Goal: Information Seeking & Learning: Learn about a topic

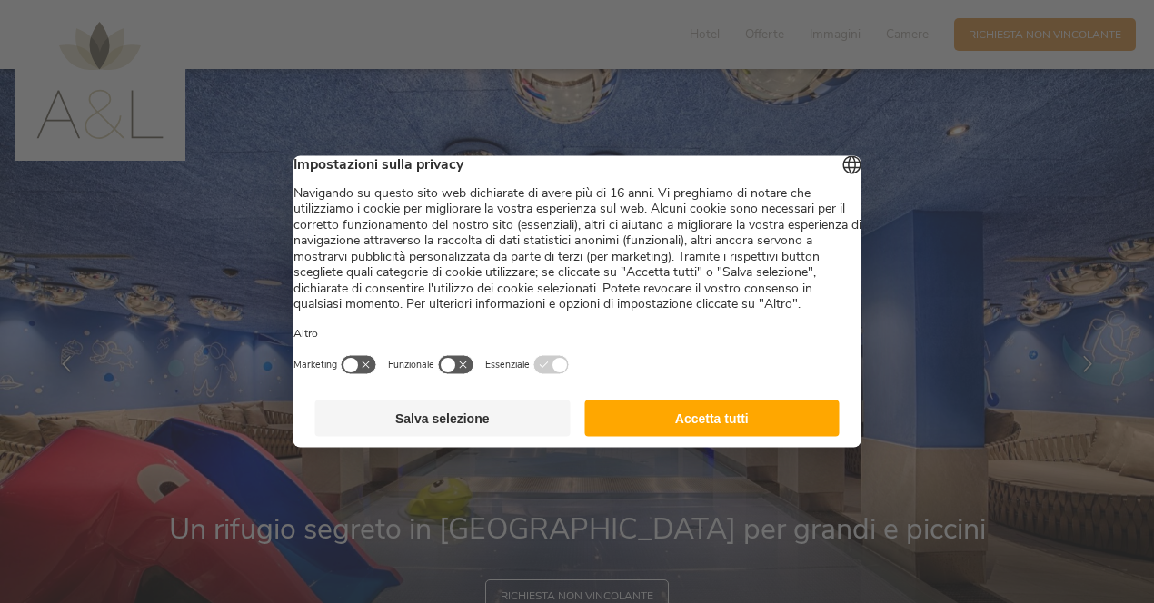
click at [720, 436] on button "Accetta tutti" at bounding box center [711, 419] width 255 height 36
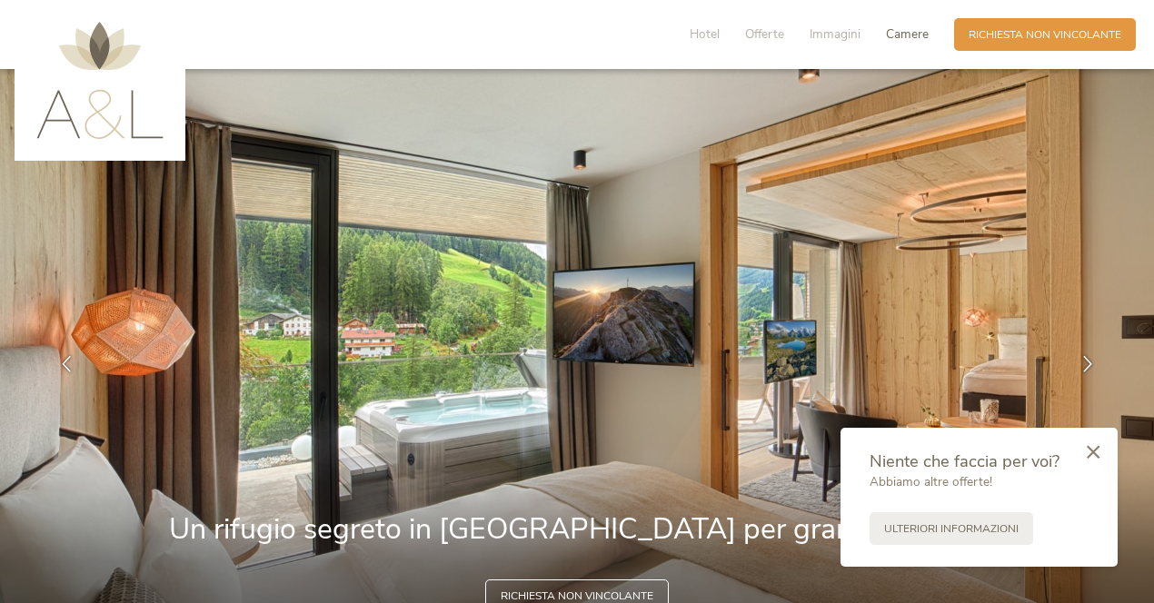
click at [912, 34] on span "Camere" at bounding box center [907, 33] width 43 height 17
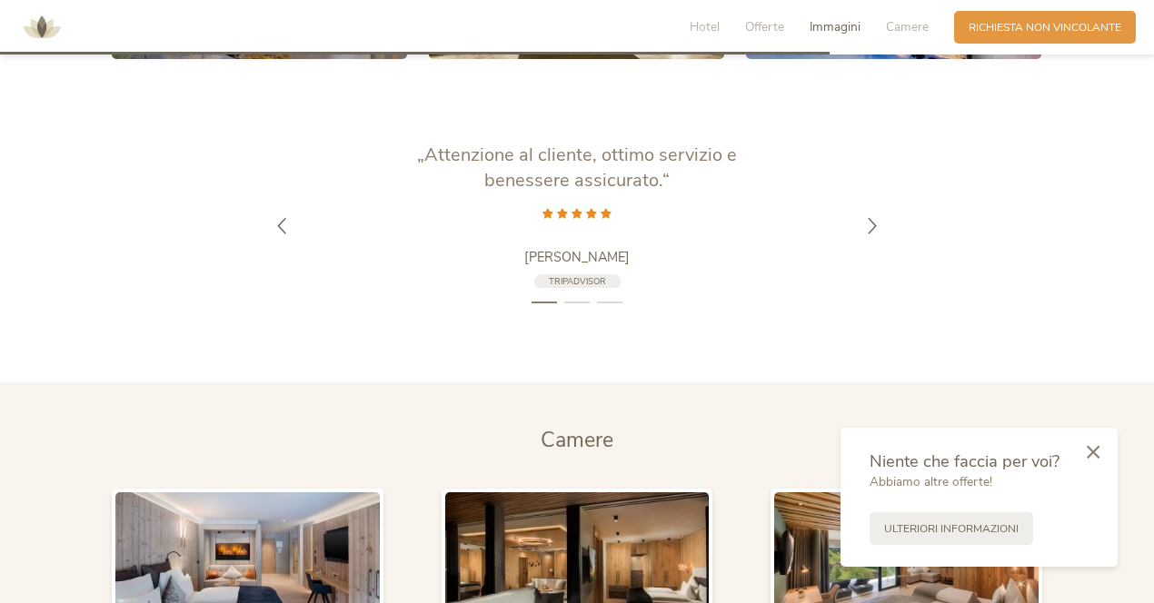
scroll to position [3515, 0]
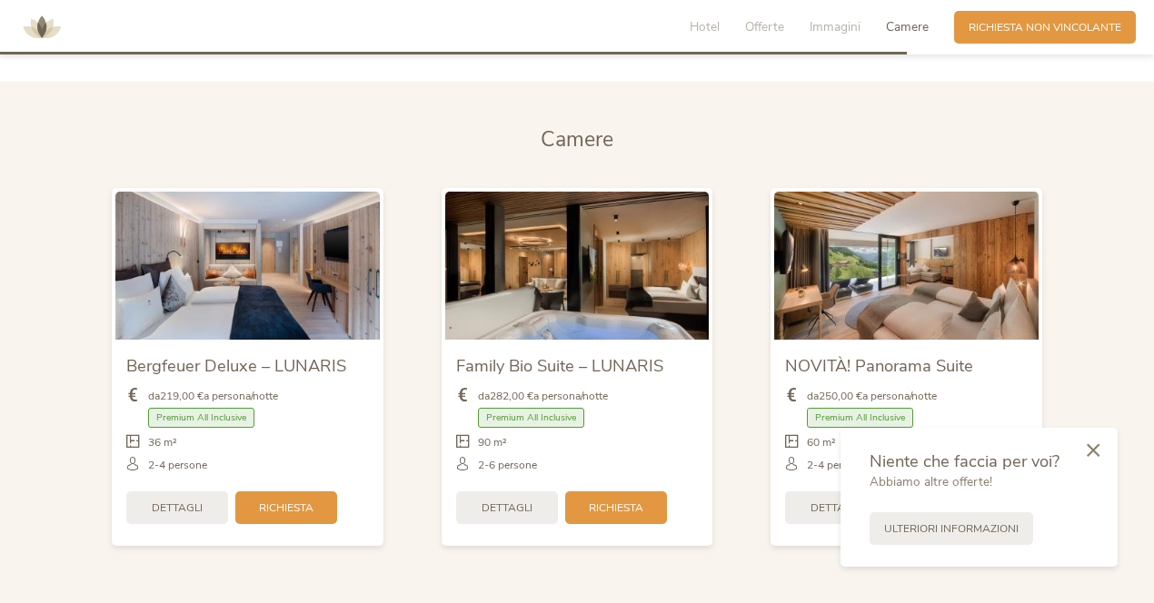
click at [1098, 452] on icon at bounding box center [1093, 451] width 13 height 14
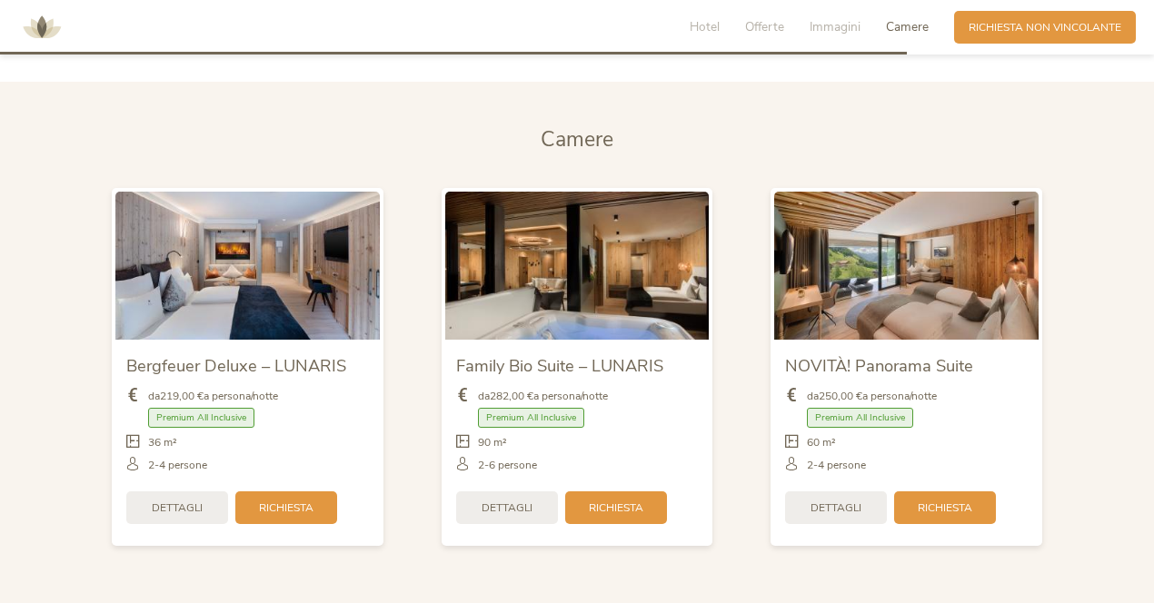
click at [602, 293] on img at bounding box center [577, 266] width 264 height 148
click at [523, 499] on span "Dettagli" at bounding box center [507, 506] width 51 height 15
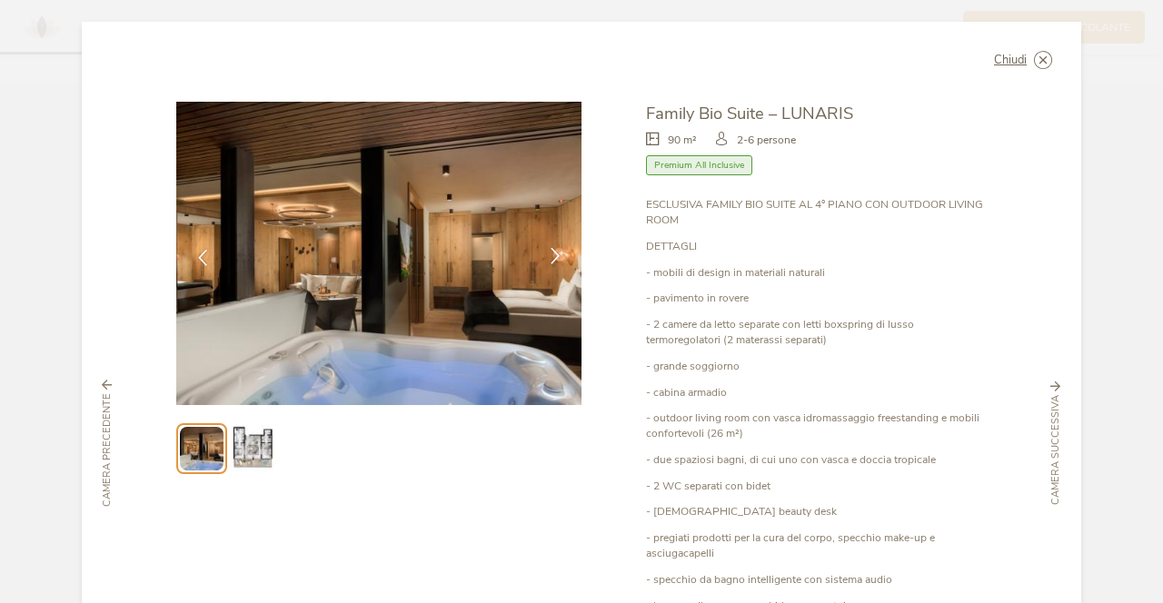
click at [548, 256] on icon at bounding box center [555, 256] width 16 height 16
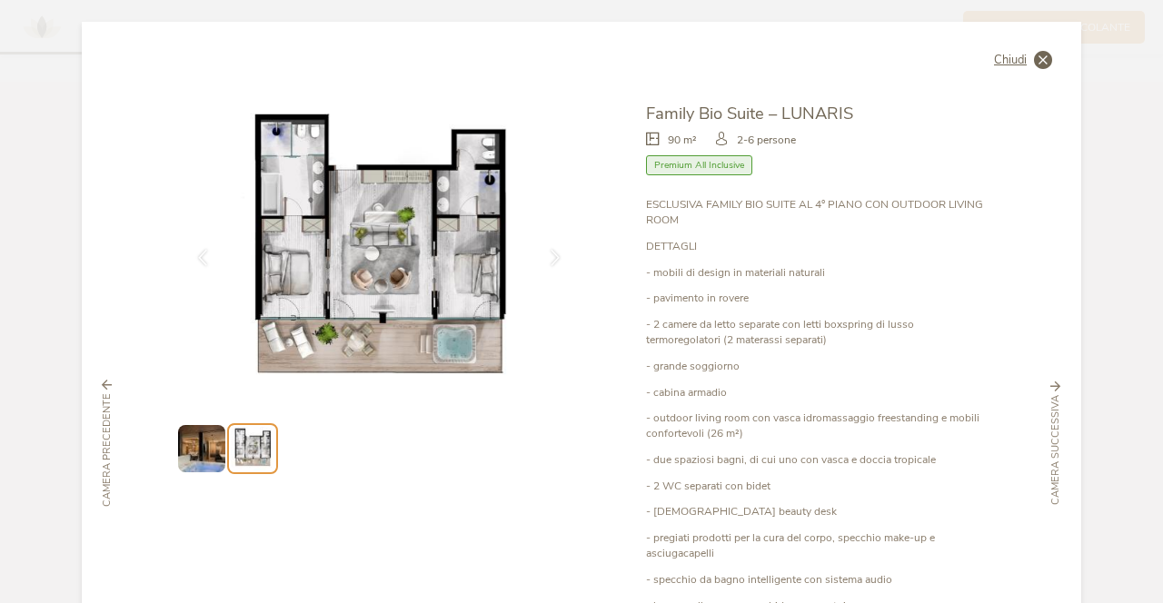
click at [1009, 58] on span "Chiudi" at bounding box center [1010, 61] width 33 height 12
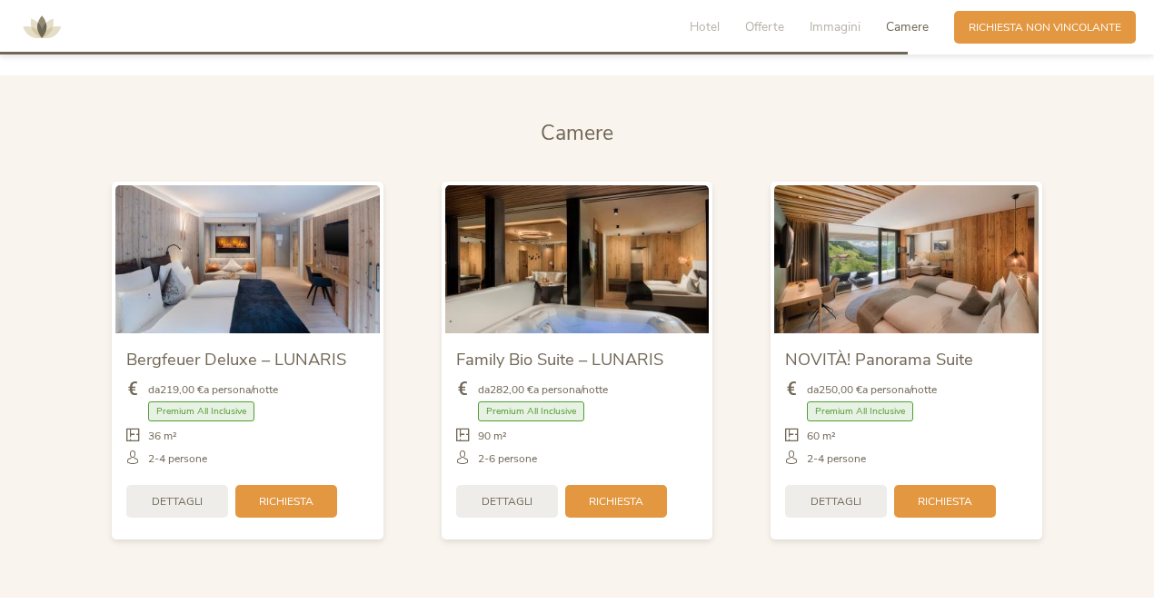
scroll to position [3527, 0]
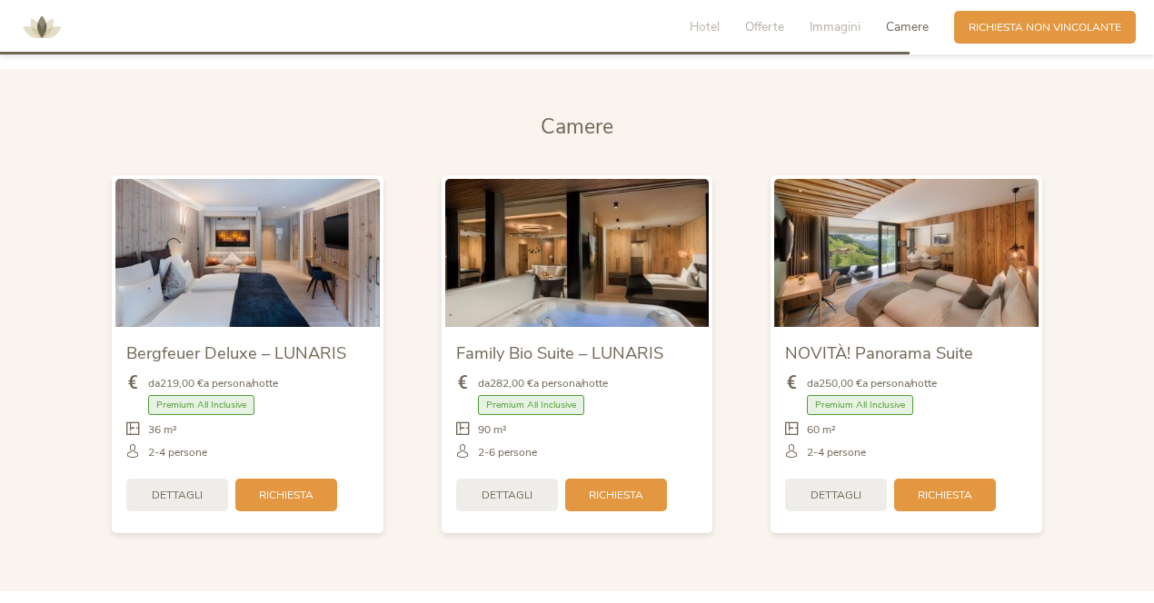
click at [856, 253] on img at bounding box center [906, 253] width 264 height 148
click at [853, 486] on span "Dettagli" at bounding box center [836, 493] width 51 height 15
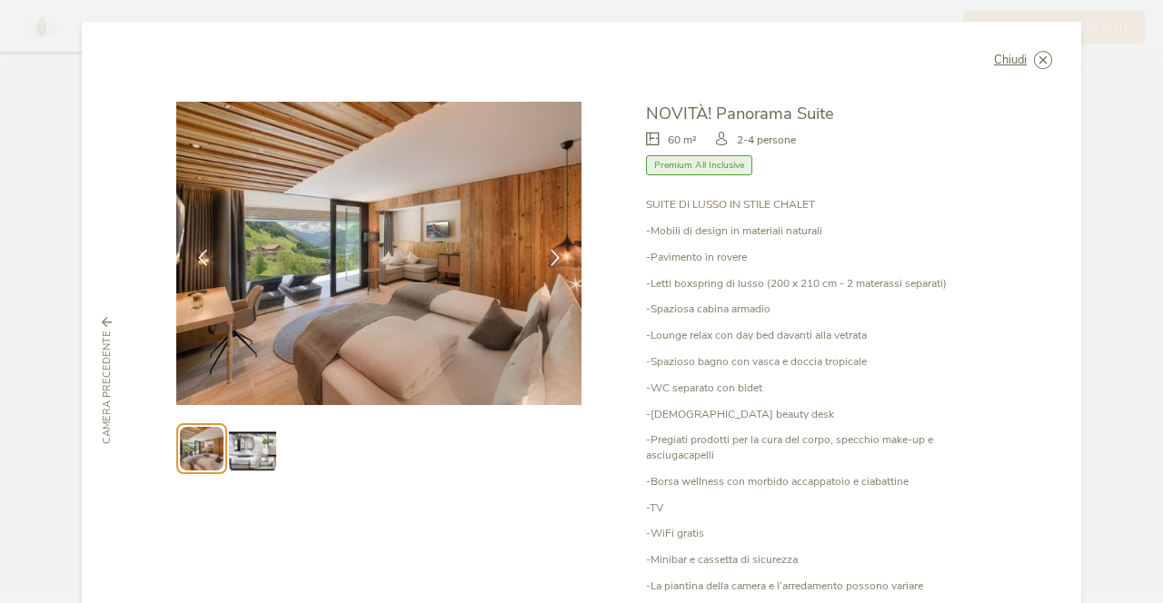
click at [242, 446] on img at bounding box center [252, 448] width 46 height 46
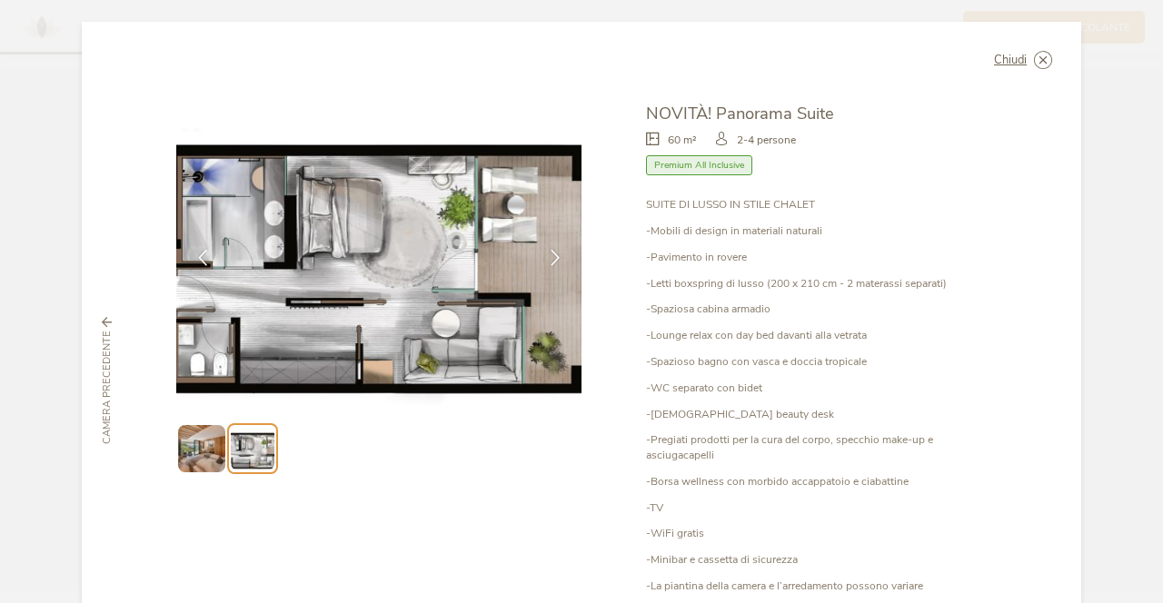
click at [410, 244] on img at bounding box center [378, 254] width 405 height 304
click at [1000, 63] on span "Chiudi" at bounding box center [1010, 61] width 33 height 12
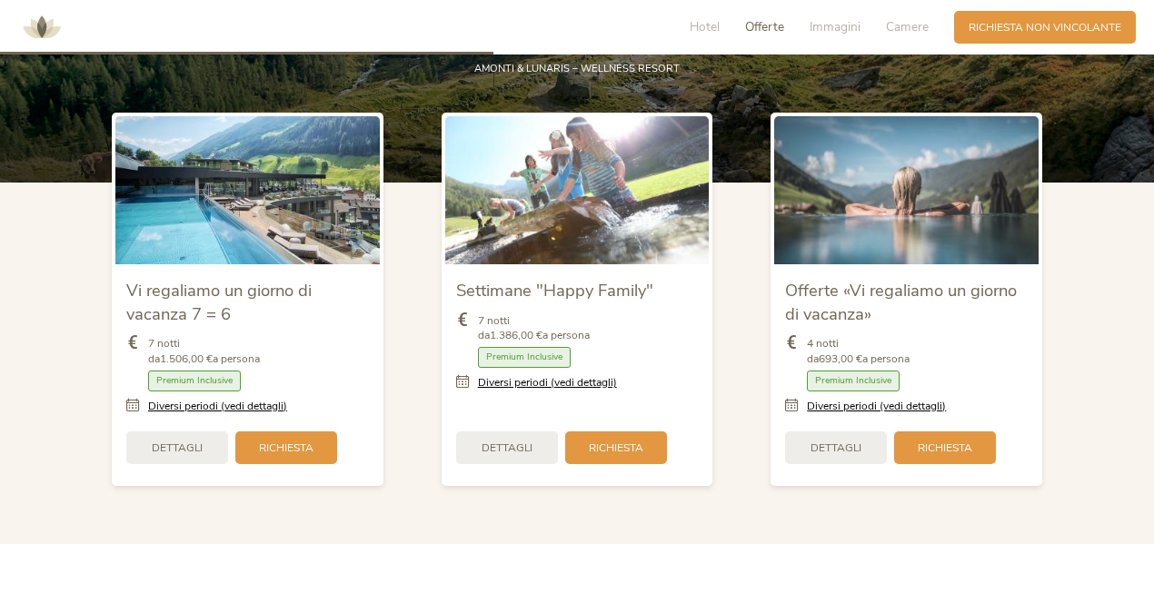
scroll to position [1478, 0]
